Goal: Check status

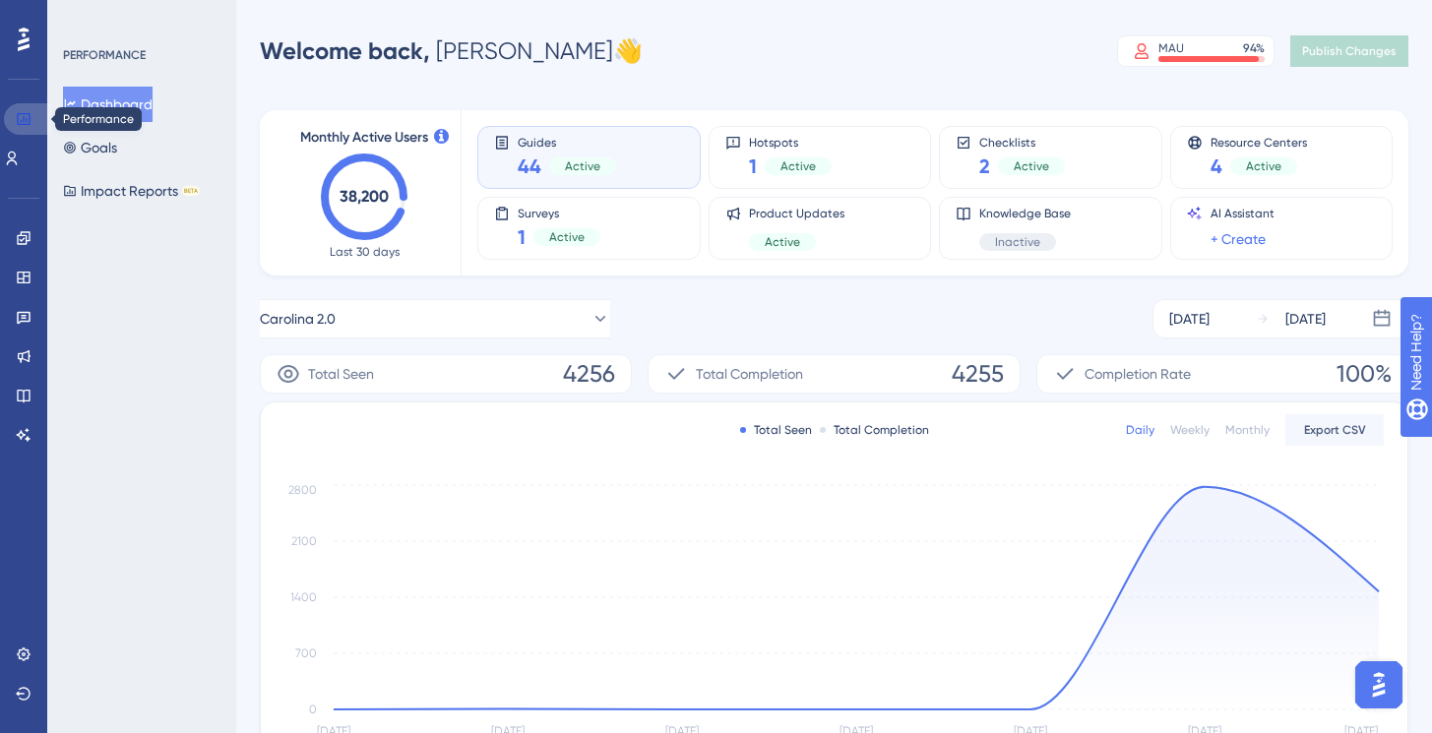
click at [39, 120] on link at bounding box center [27, 118] width 47 height 31
click at [20, 145] on link at bounding box center [12, 158] width 16 height 31
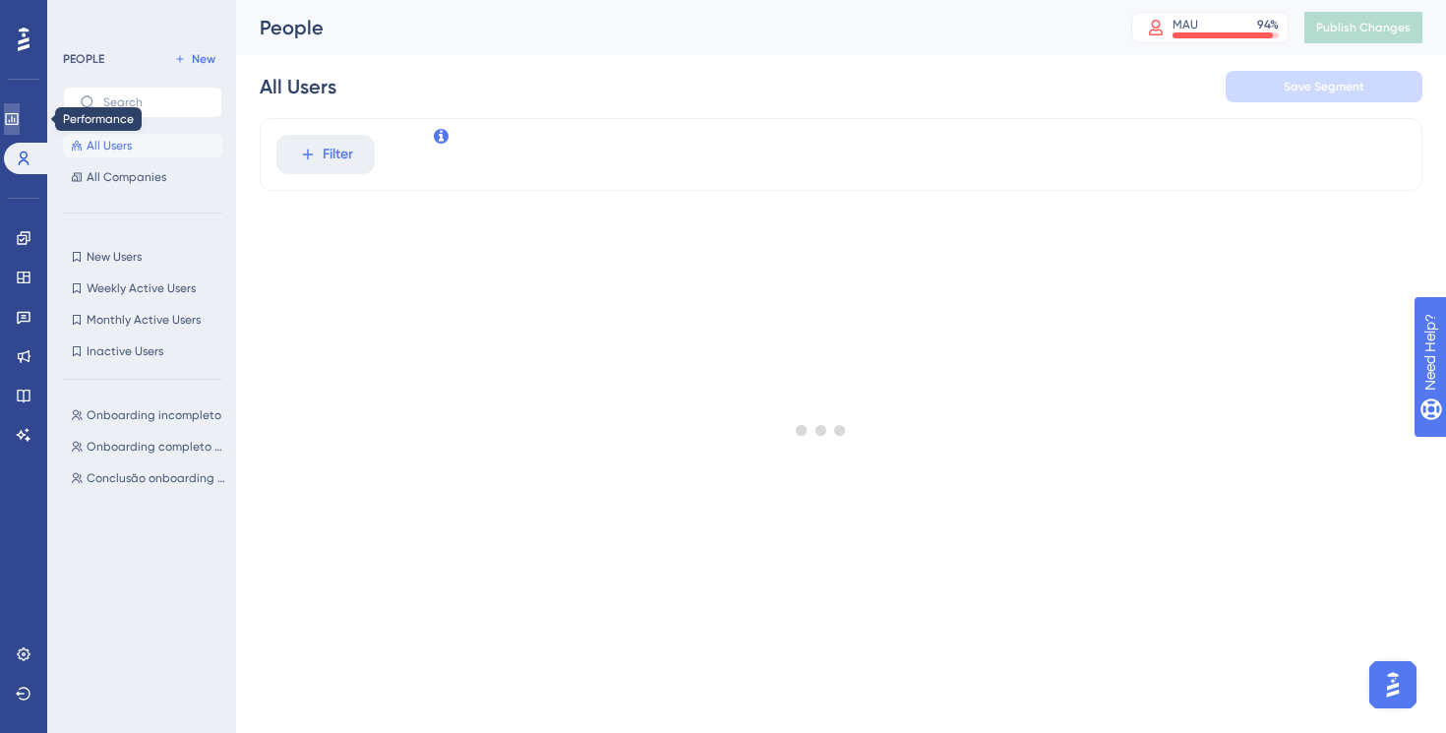
click at [20, 111] on icon at bounding box center [12, 119] width 16 height 16
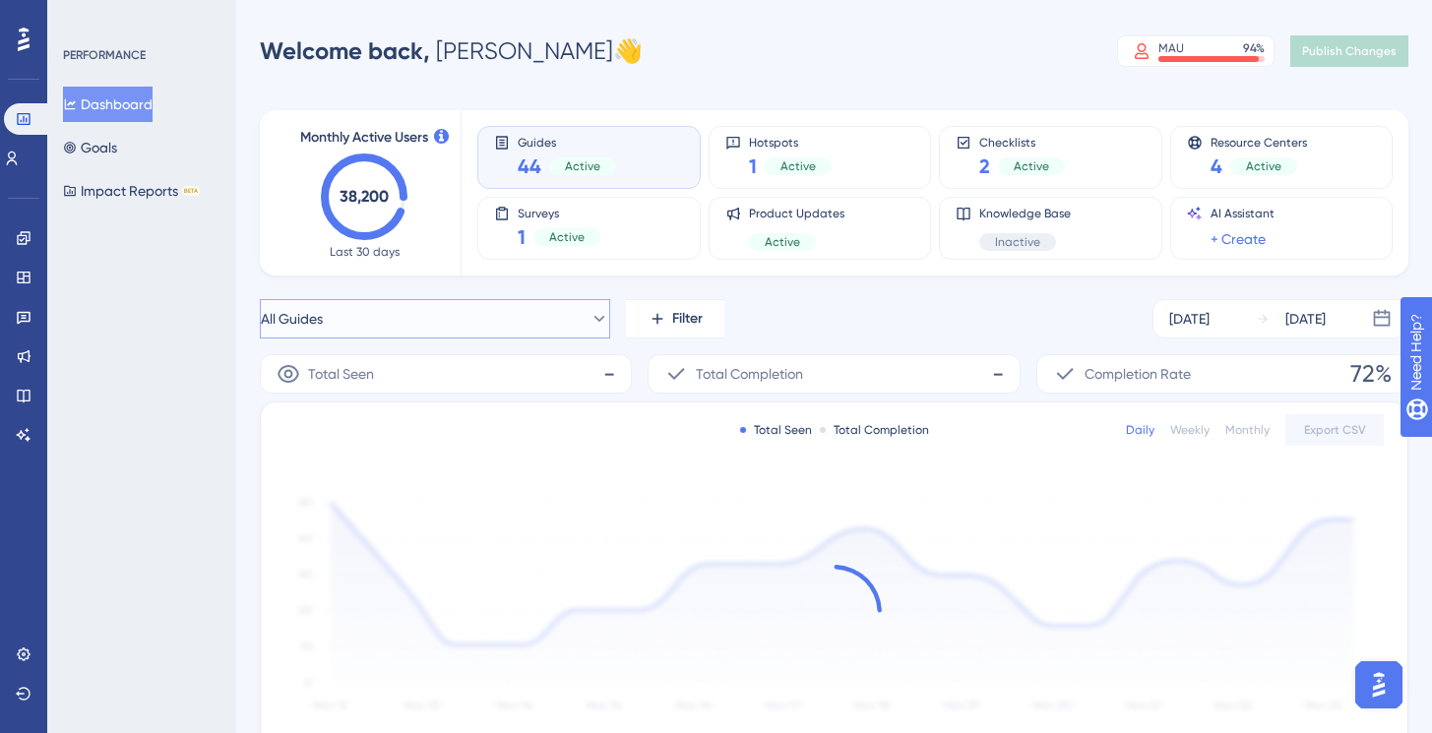
click at [390, 321] on button "All Guides" at bounding box center [435, 318] width 350 height 39
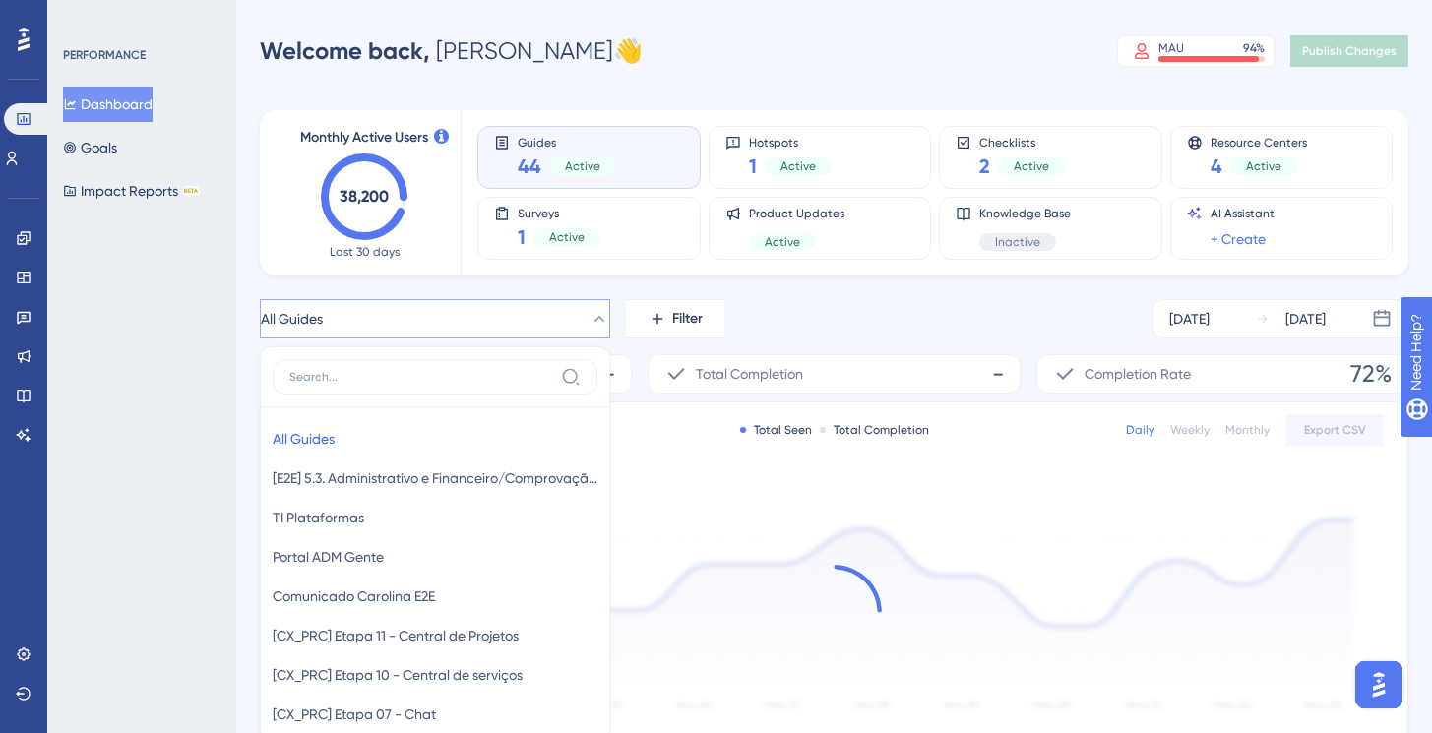
scroll to position [162, 0]
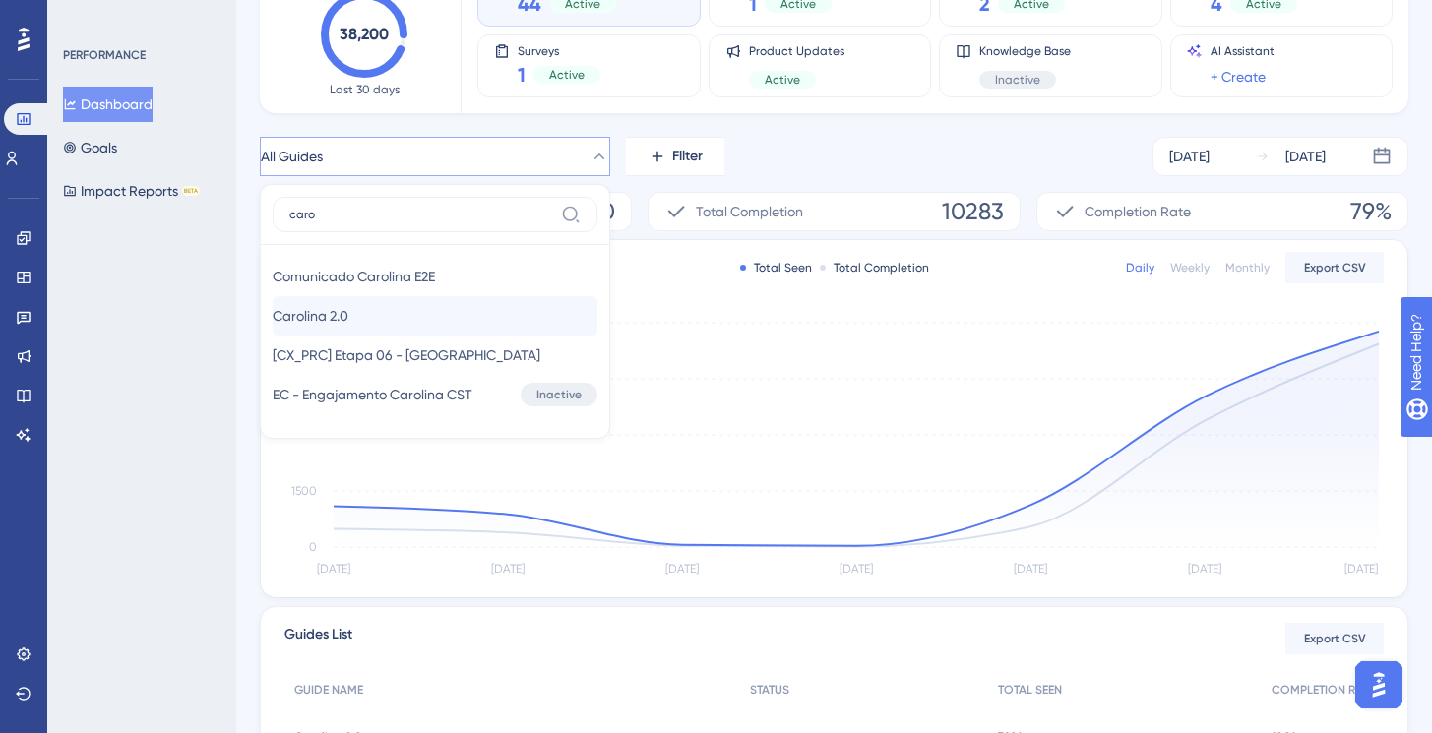
type input "caro"
click at [484, 321] on button "Carolina 2.0 Carolina 2.0" at bounding box center [435, 315] width 325 height 39
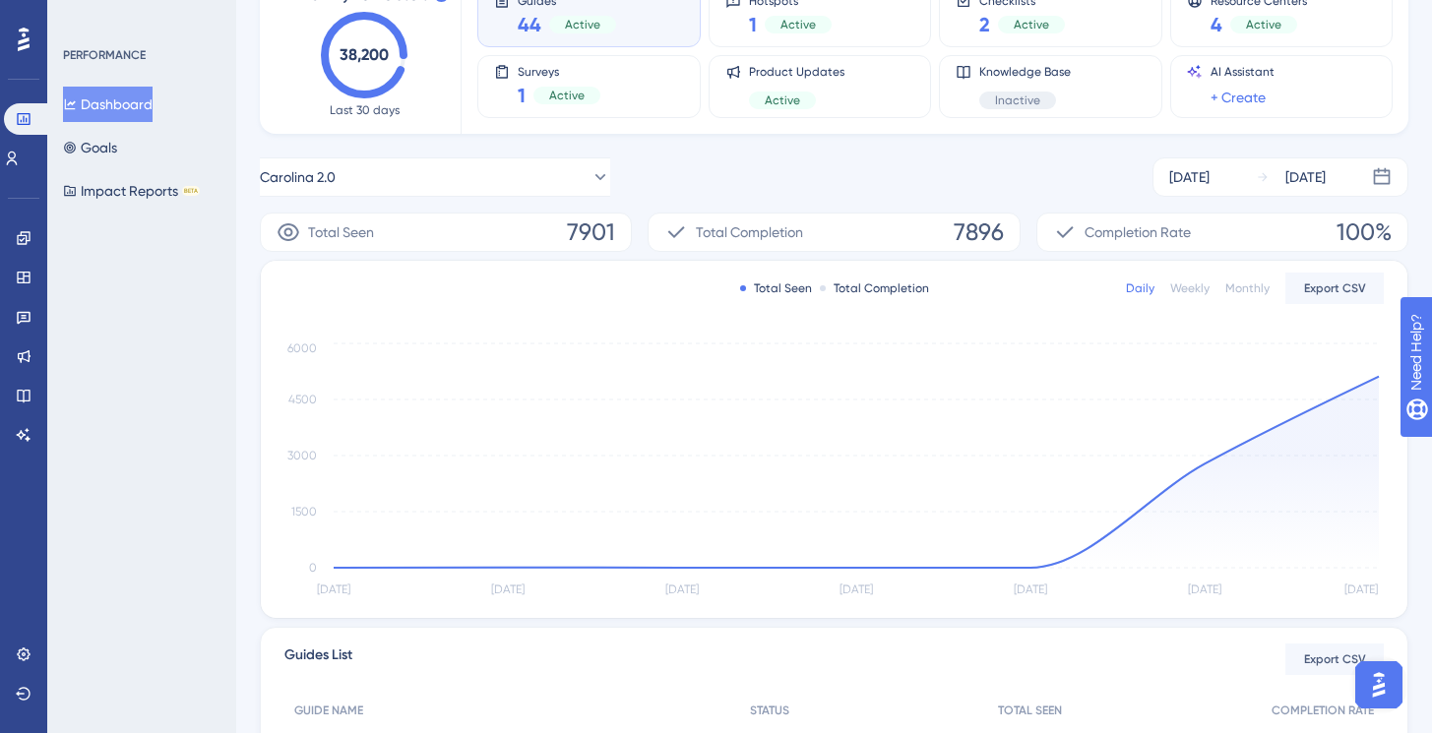
scroll to position [141, 0]
click at [726, 167] on div "Carolina 2.0 [DATE] [DATE]" at bounding box center [834, 177] width 1148 height 39
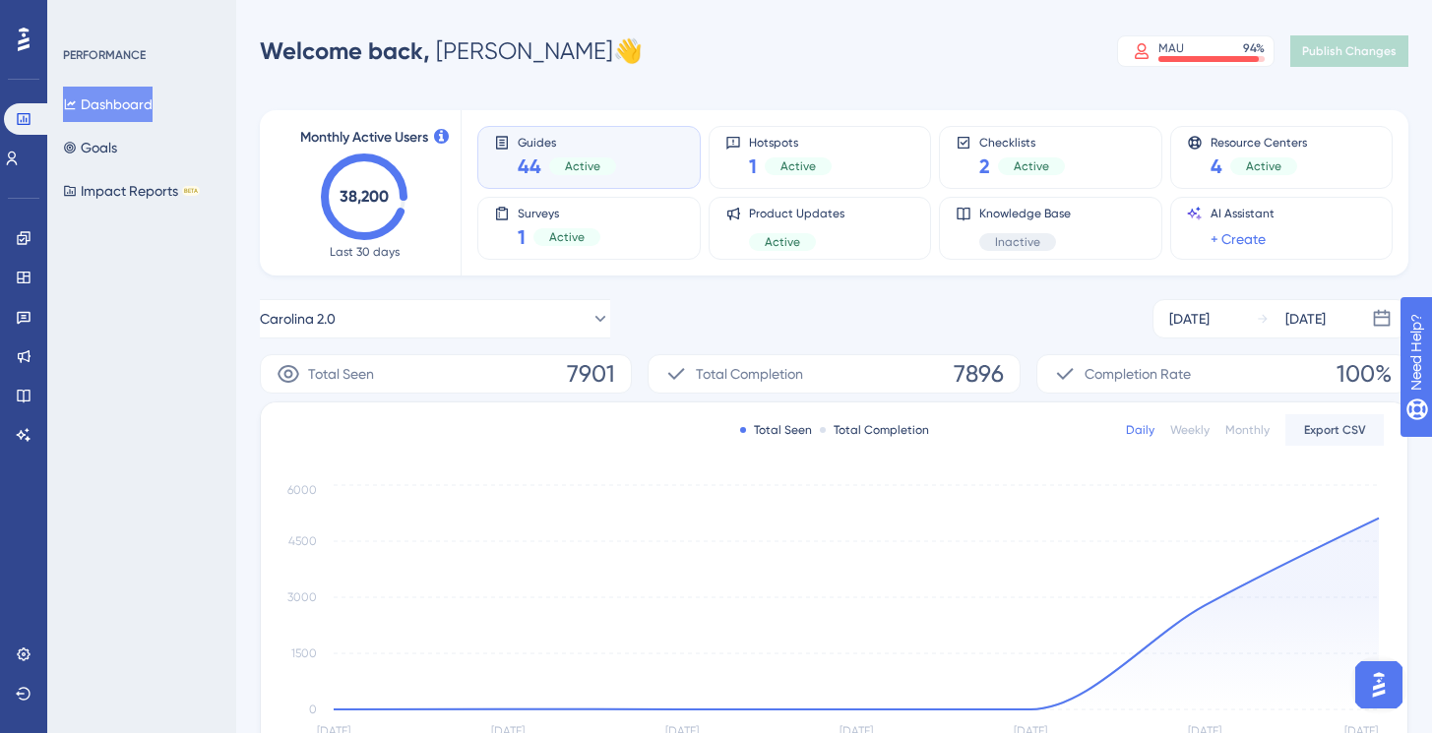
scroll to position [31, 0]
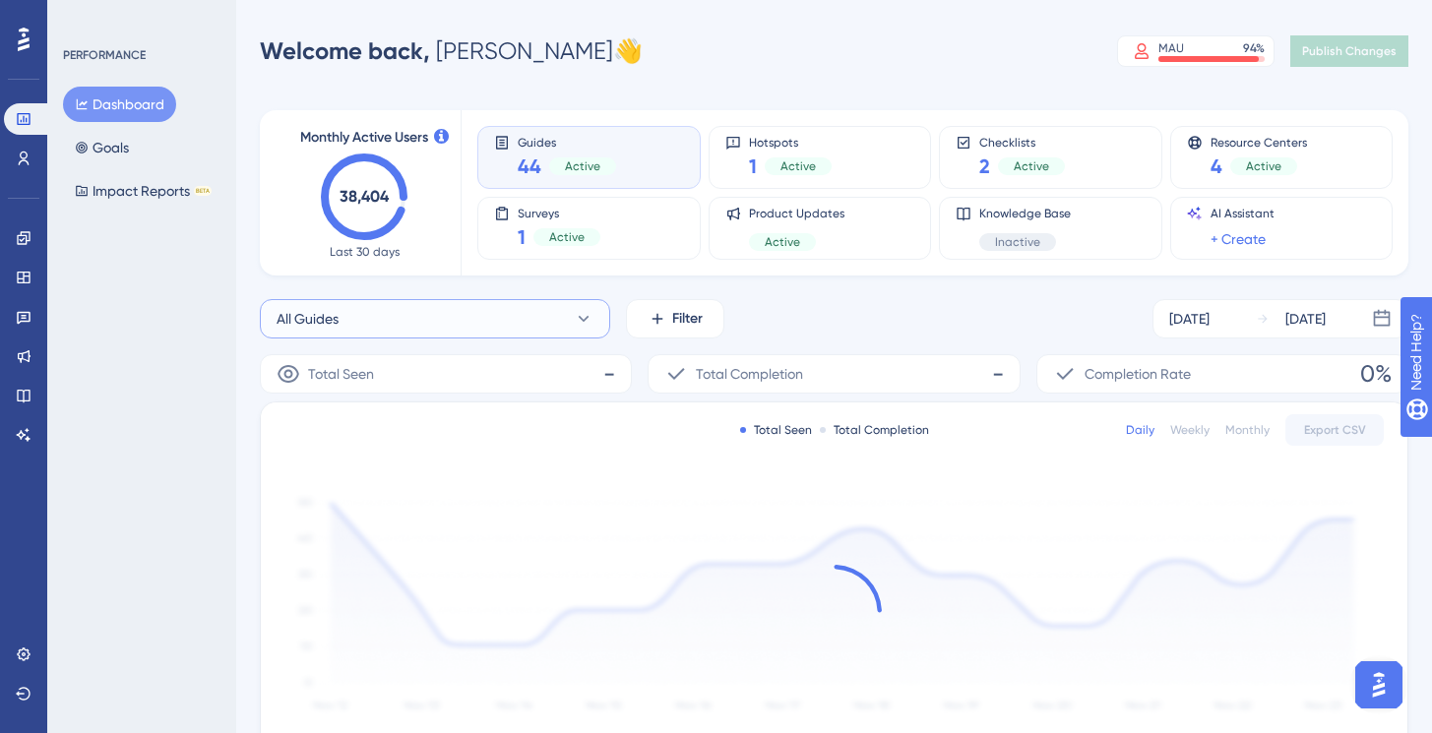
click at [416, 324] on button "All Guides" at bounding box center [435, 318] width 350 height 39
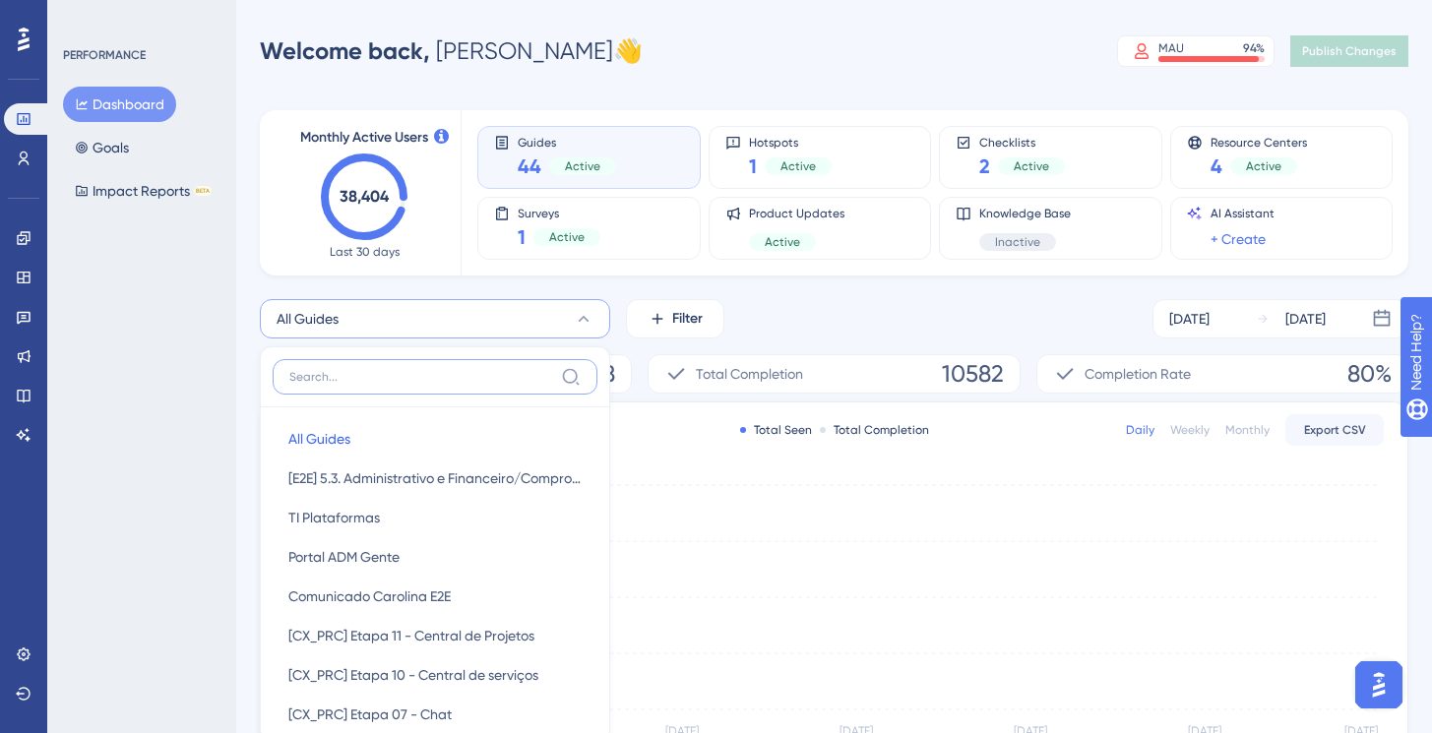
scroll to position [162, 0]
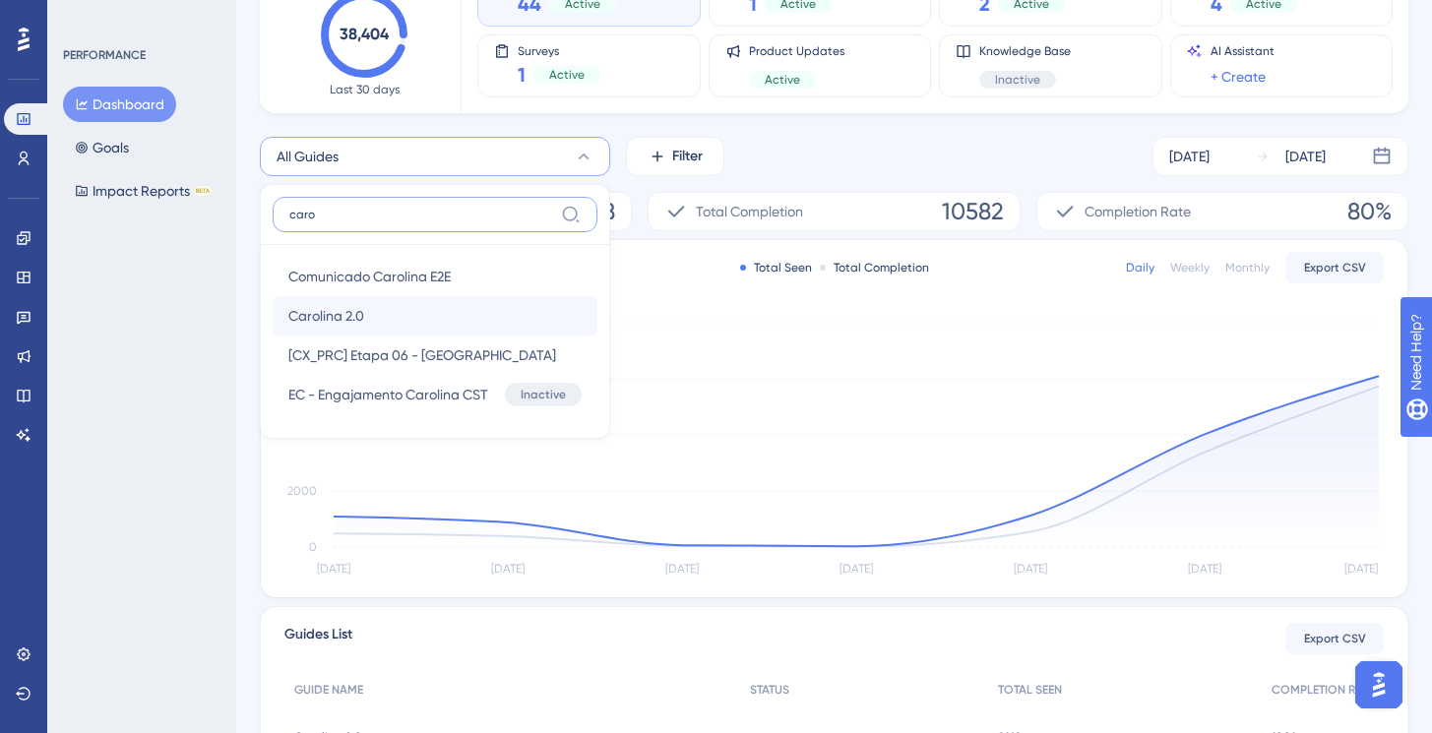
type input "caro"
click at [381, 319] on button "Carolina 2.0 Carolina 2.0" at bounding box center [435, 315] width 325 height 39
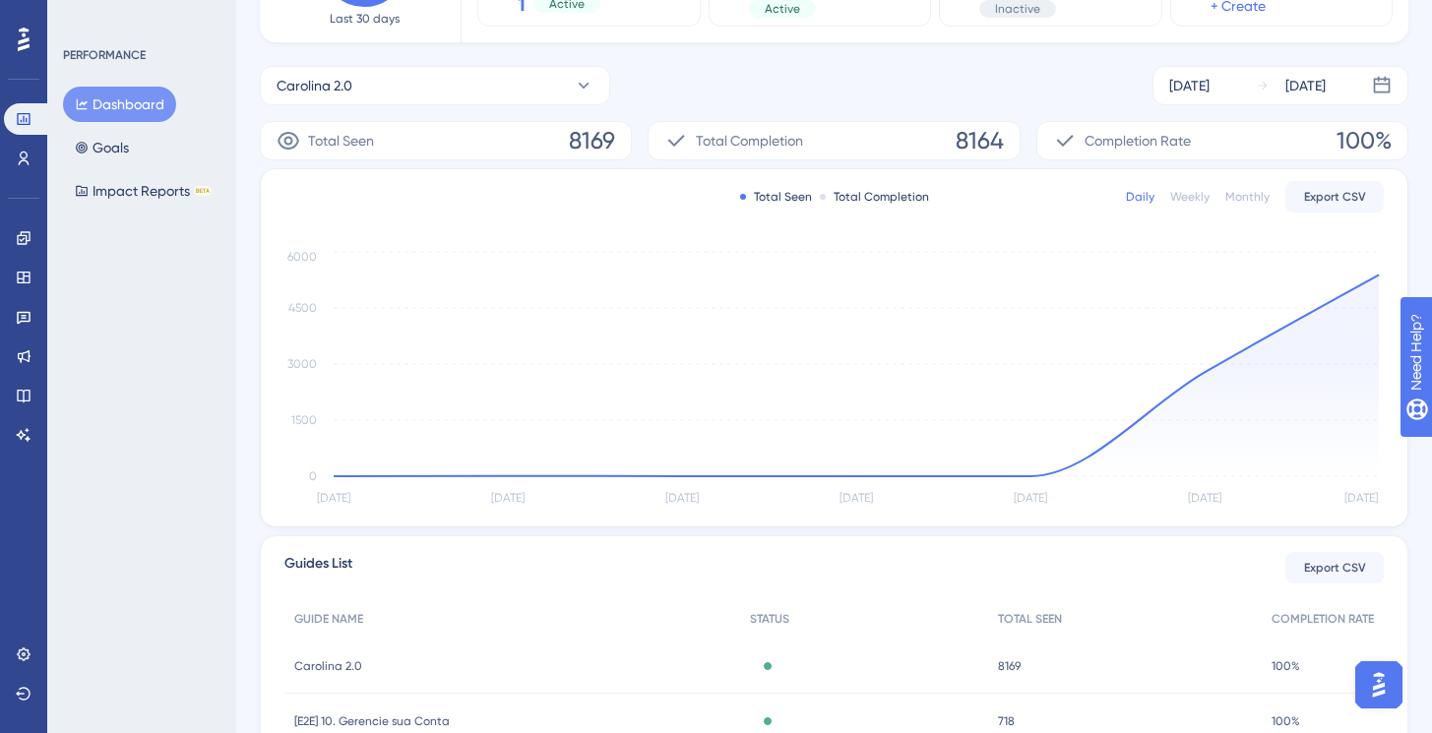
scroll to position [226, 0]
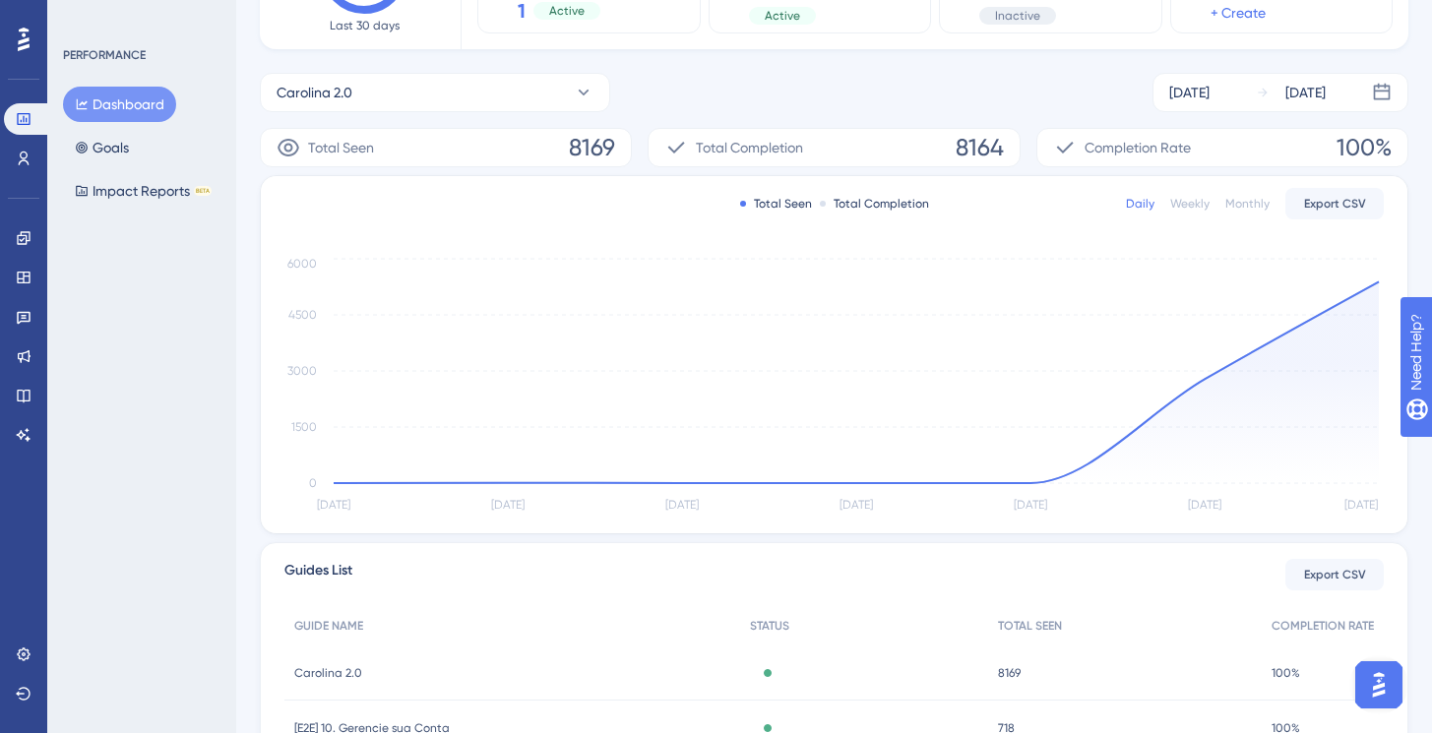
click at [560, 152] on div "Total Seen 8169" at bounding box center [446, 147] width 372 height 39
click at [311, 158] on div "Total Seen 8169" at bounding box center [446, 147] width 372 height 39
click at [291, 147] on icon at bounding box center [288, 148] width 22 height 18
click at [682, 149] on icon at bounding box center [676, 148] width 24 height 24
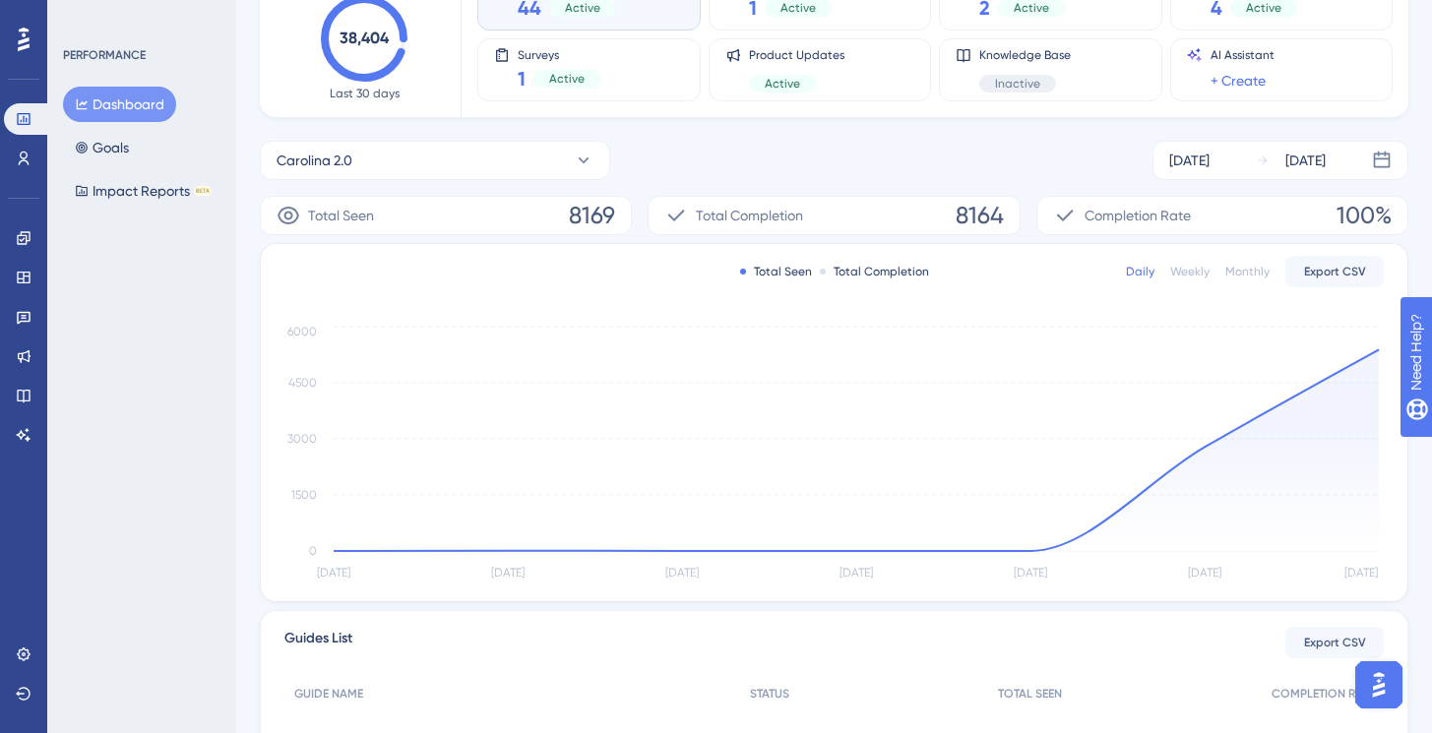
scroll to position [0, 0]
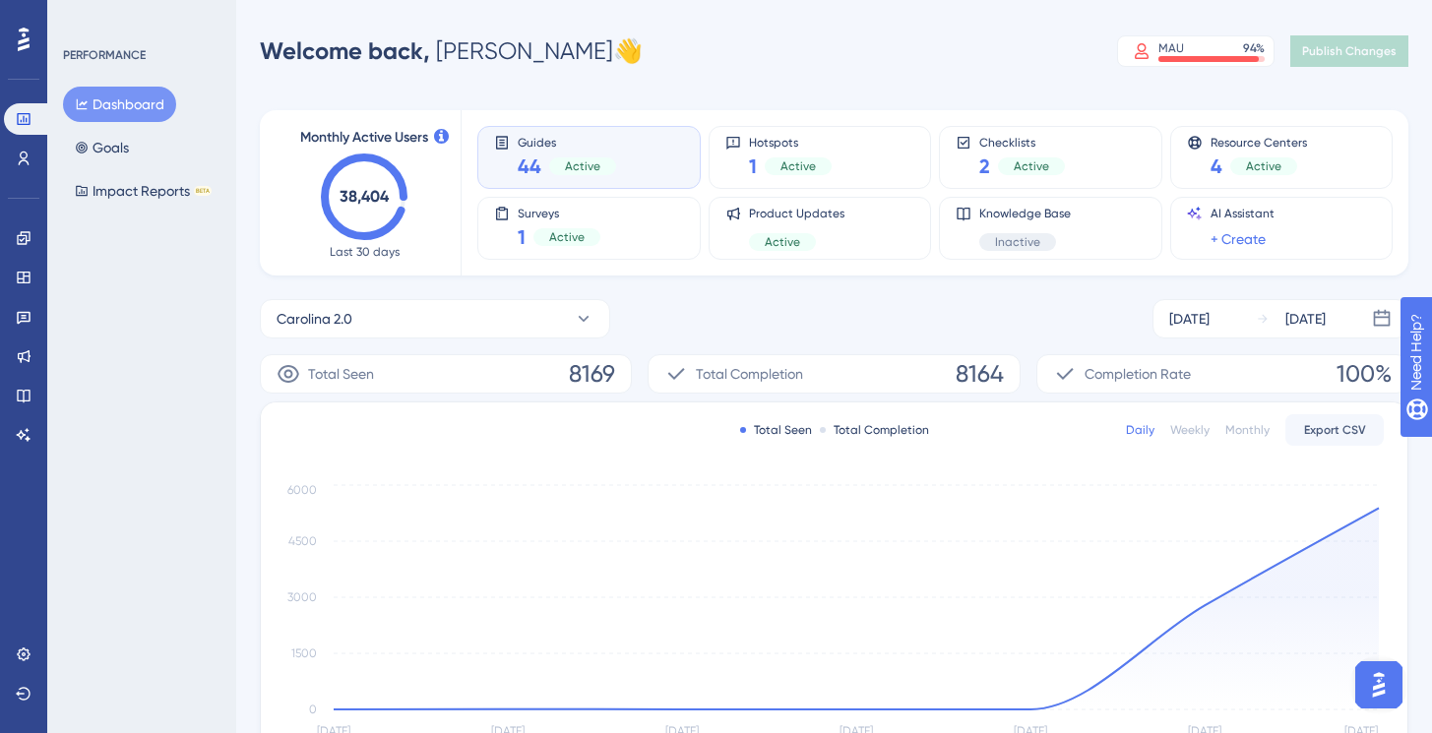
click at [1197, 428] on div "Weekly" at bounding box center [1189, 430] width 39 height 16
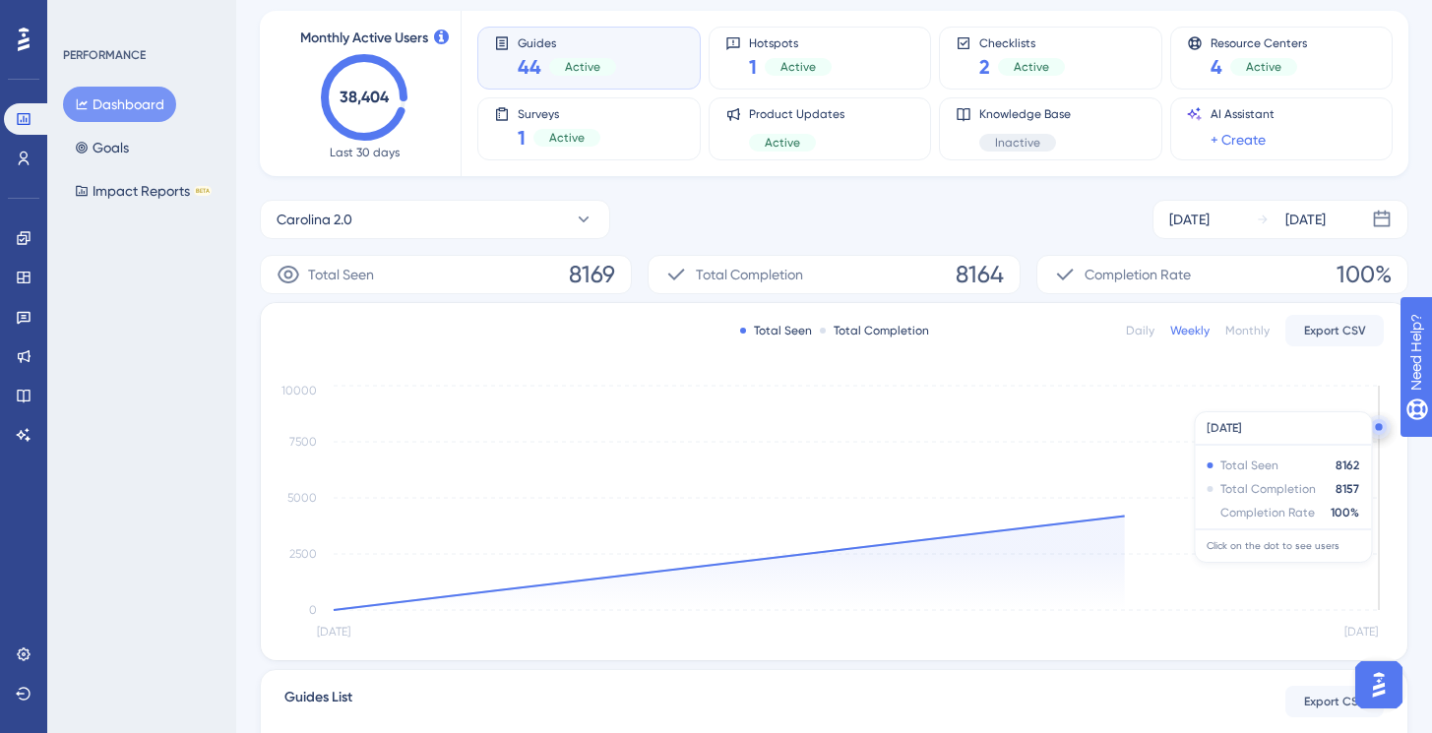
scroll to position [174, 0]
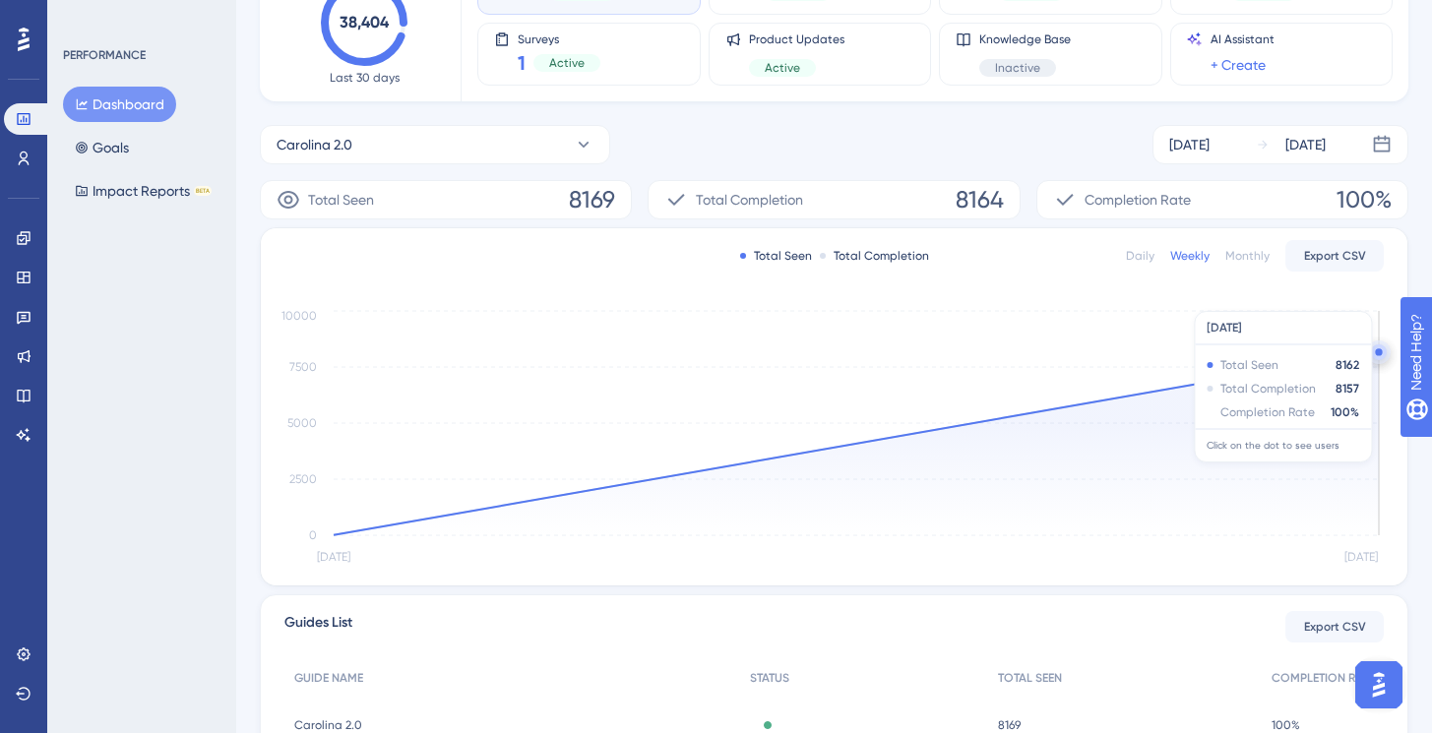
click at [1157, 480] on icon at bounding box center [856, 443] width 1045 height 183
